Goal: Task Accomplishment & Management: Manage account settings

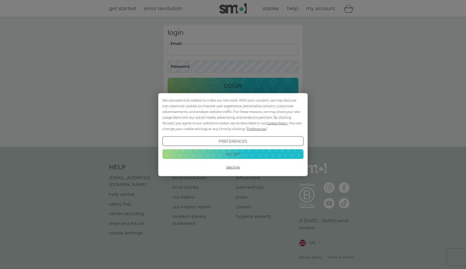
type input "[EMAIL_ADDRESS][PERSON_NAME][DOMAIN_NAME]"
click at [233, 86] on button "Login" at bounding box center [232, 86] width 131 height 16
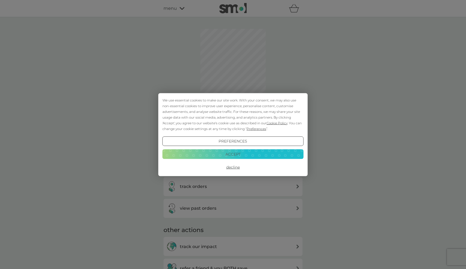
click at [226, 153] on button "Accept" at bounding box center [232, 155] width 141 height 10
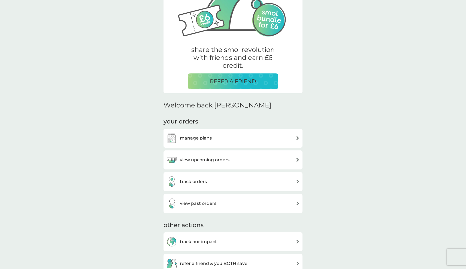
scroll to position [74, 0]
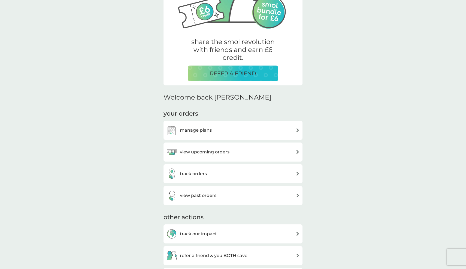
click at [226, 132] on div "manage plans" at bounding box center [232, 130] width 133 height 11
